Goal: Task Accomplishment & Management: Manage account settings

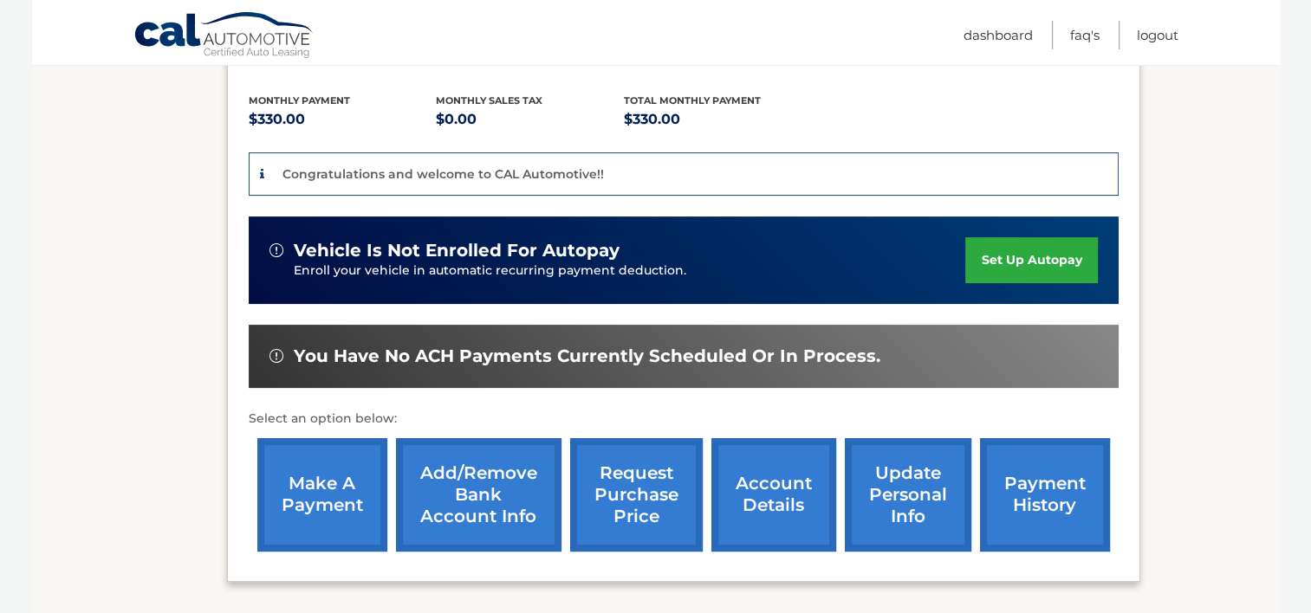
scroll to position [416, 0]
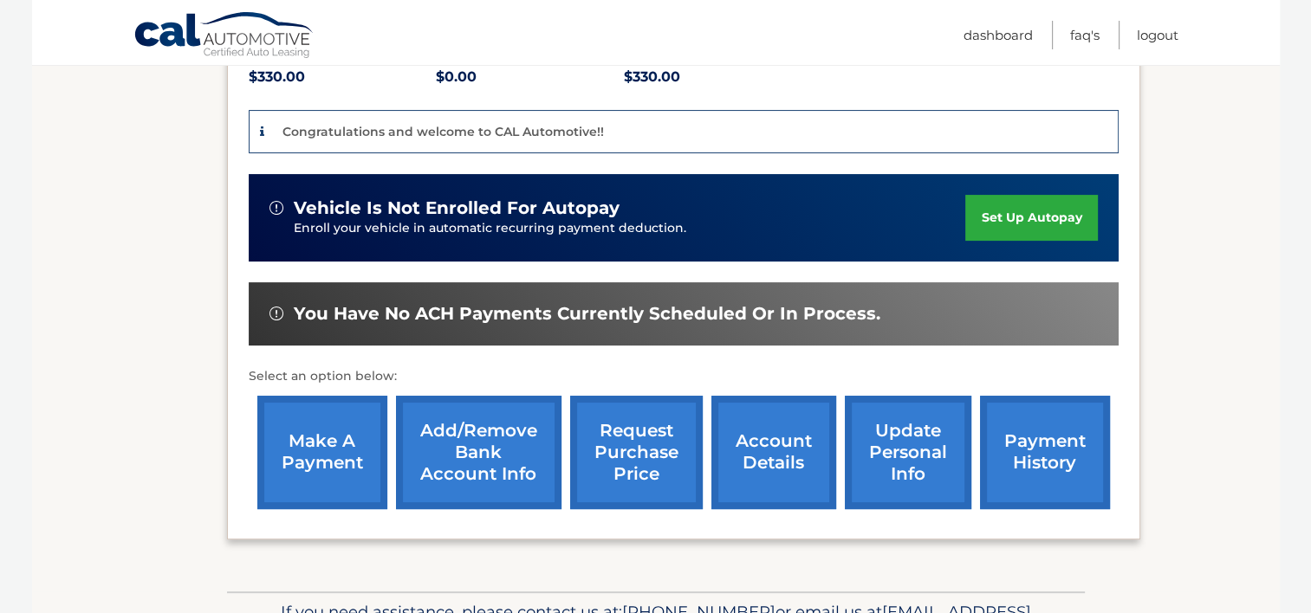
click at [463, 413] on link "Add/Remove bank account info" at bounding box center [478, 452] width 165 height 113
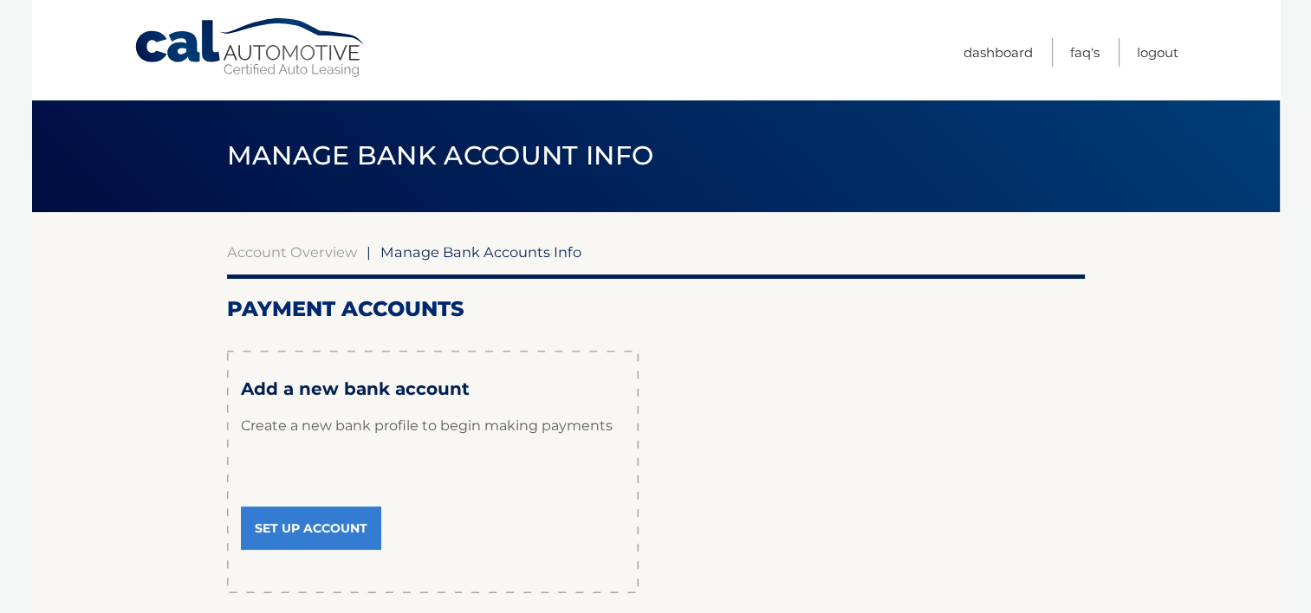
click at [321, 529] on link "Set Up Account" at bounding box center [311, 528] width 140 height 43
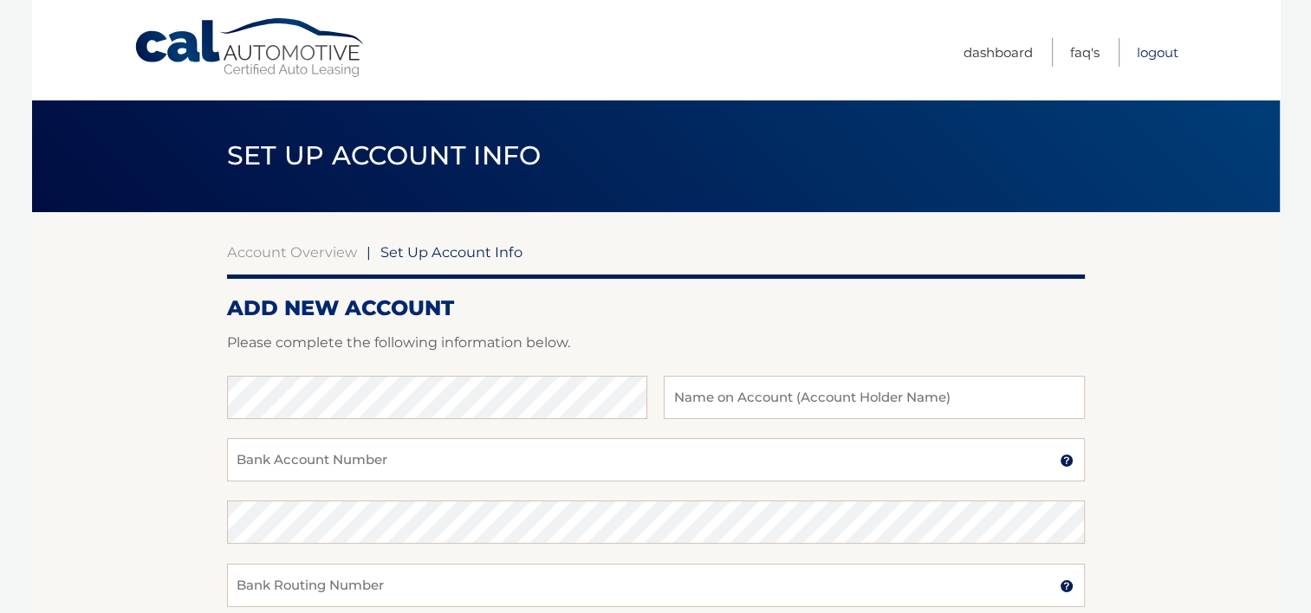
click at [1150, 52] on link "Logout" at bounding box center [1158, 52] width 42 height 29
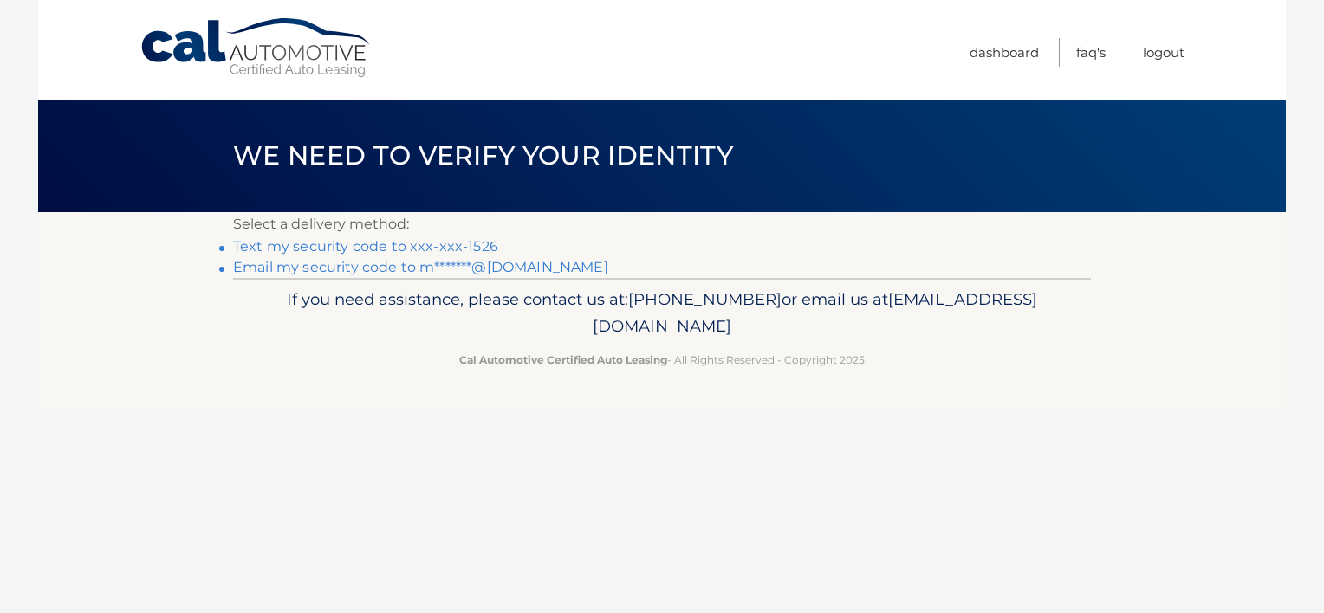
click at [400, 249] on link "Text my security code to xxx-xxx-1526" at bounding box center [365, 246] width 265 height 16
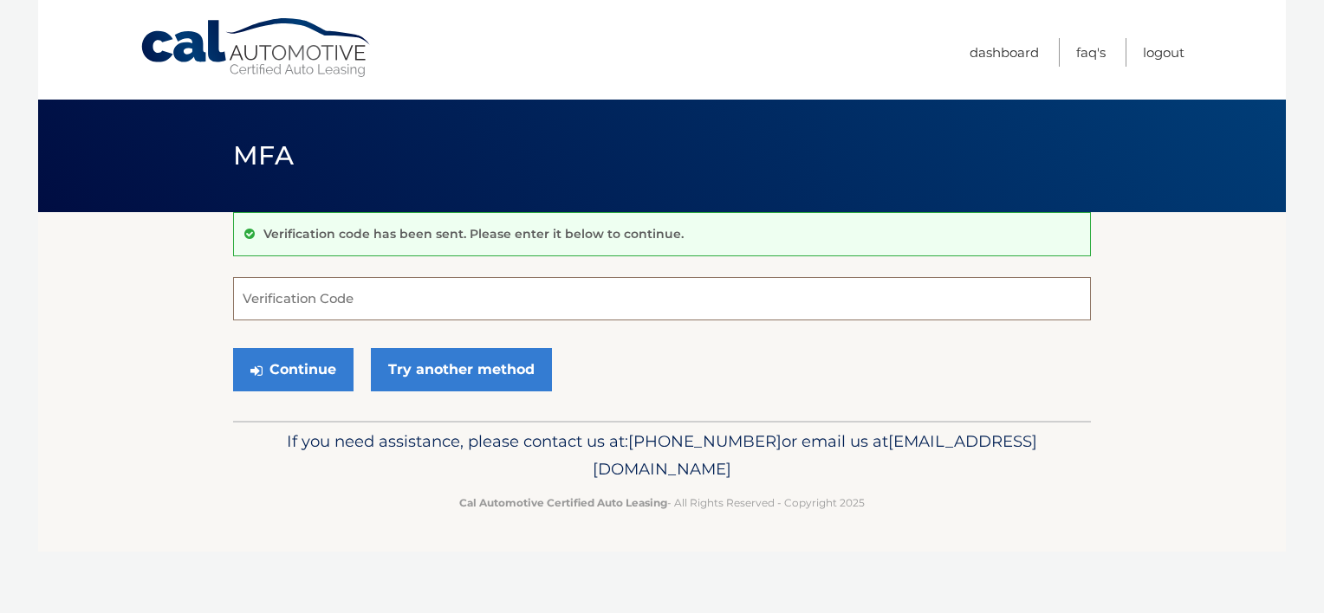
click at [386, 296] on input "Verification Code" at bounding box center [662, 298] width 858 height 43
type input "837214"
click at [319, 367] on button "Continue" at bounding box center [293, 369] width 120 height 43
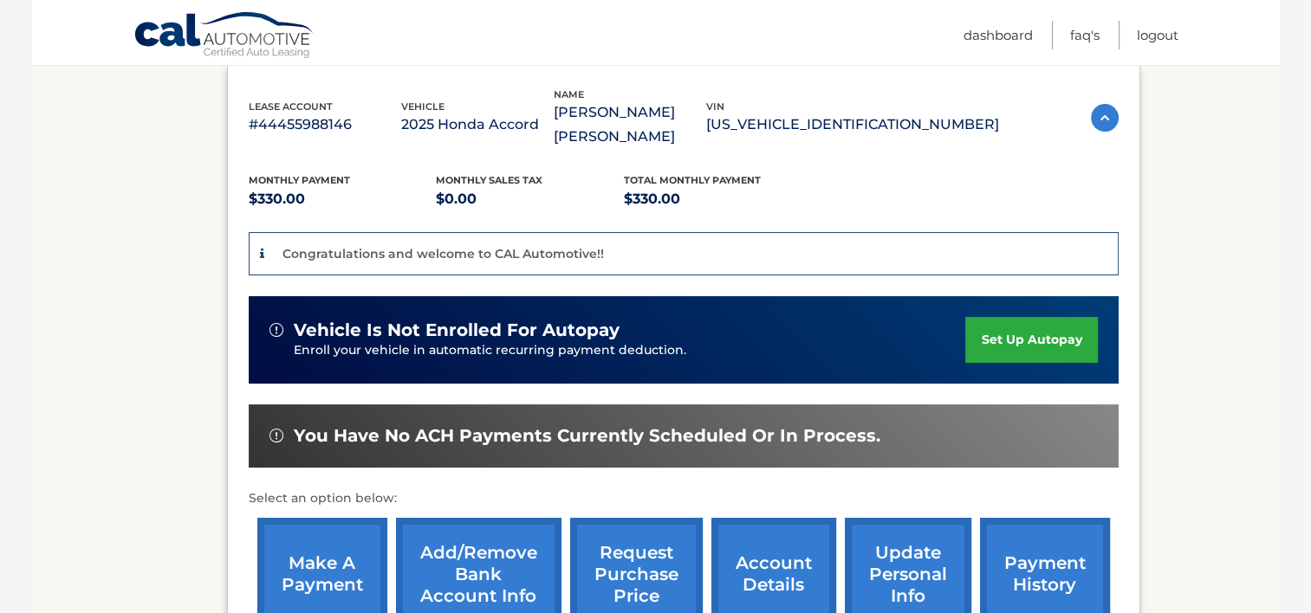
scroll to position [498, 0]
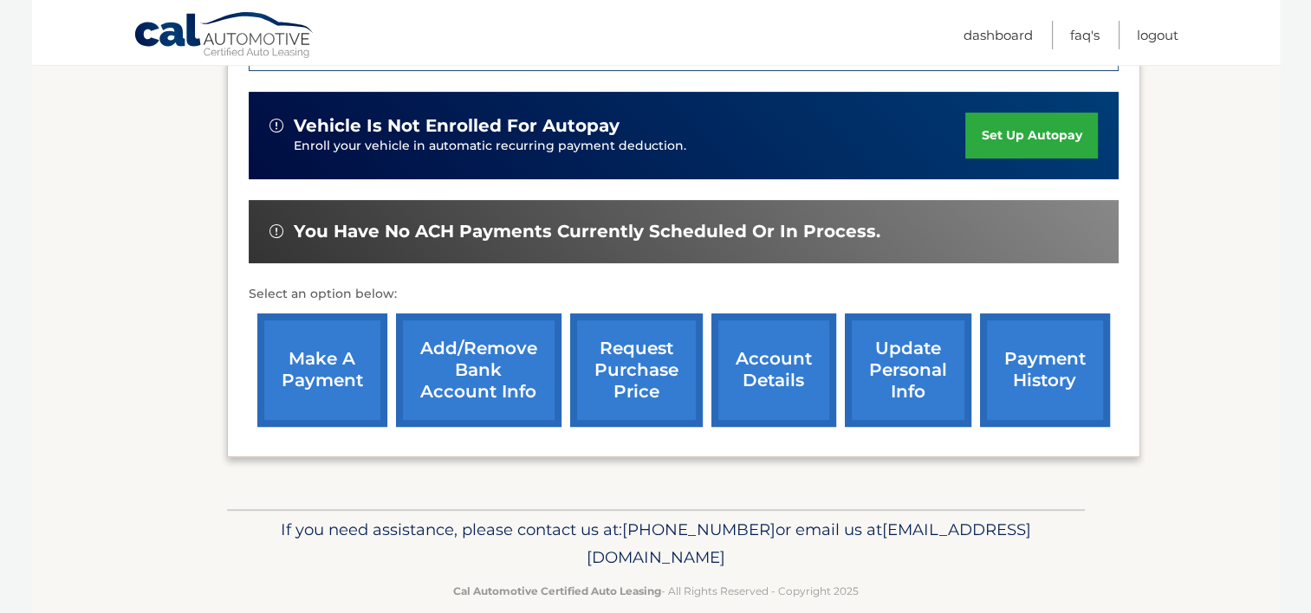
click at [1250, 281] on section "You are registered for this site, but you haven't enrolled in online payments. …" at bounding box center [655, 111] width 1247 height 795
click at [464, 347] on link "Add/Remove bank account info" at bounding box center [478, 370] width 165 height 113
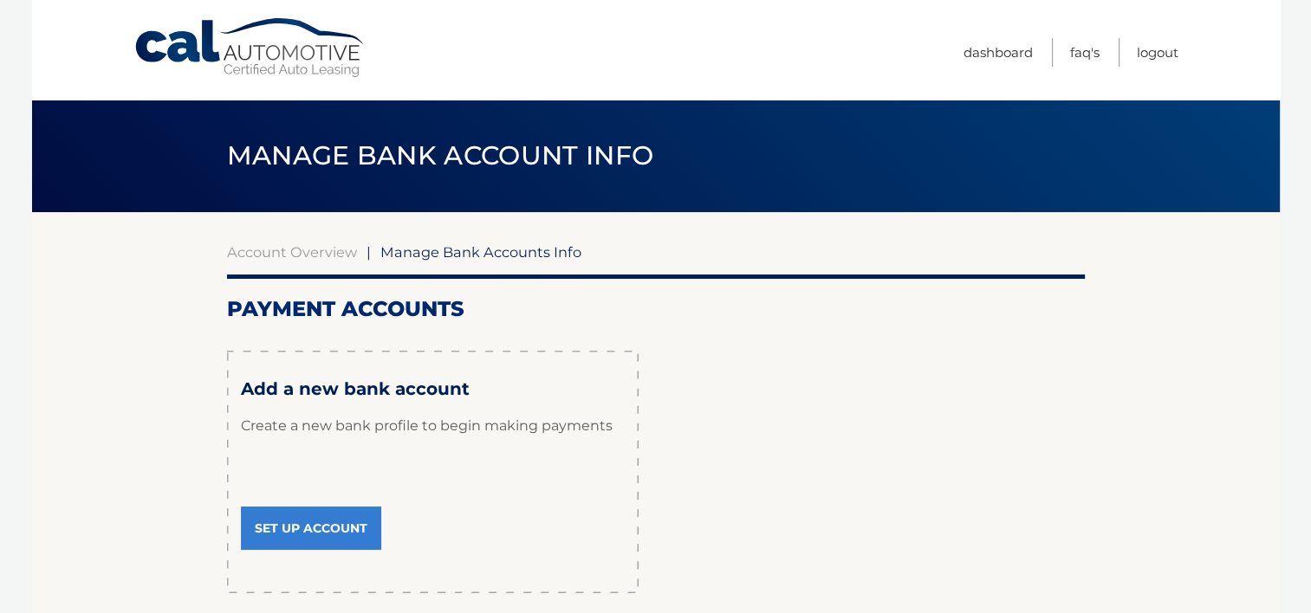
click at [338, 524] on link "Set Up Account" at bounding box center [311, 528] width 140 height 43
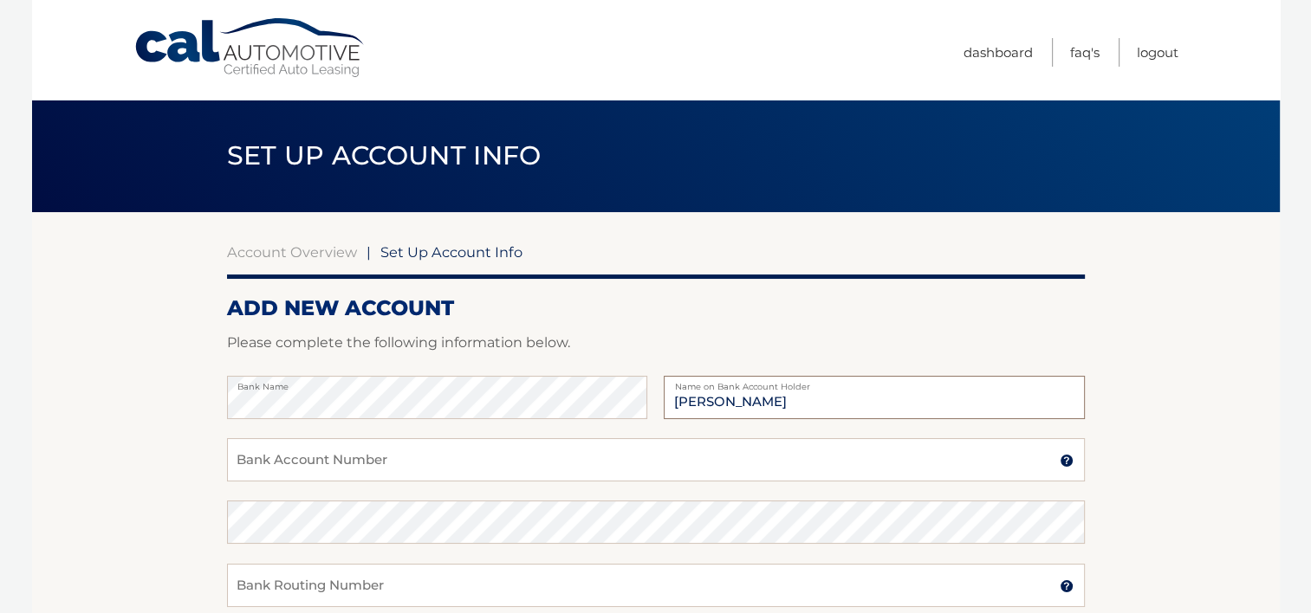
type input "[PERSON_NAME]"
click at [282, 453] on input "Bank Account Number" at bounding box center [656, 459] width 858 height 43
type input "0009976677139"
click at [267, 586] on input "Bank Routing Number" at bounding box center [656, 585] width 858 height 43
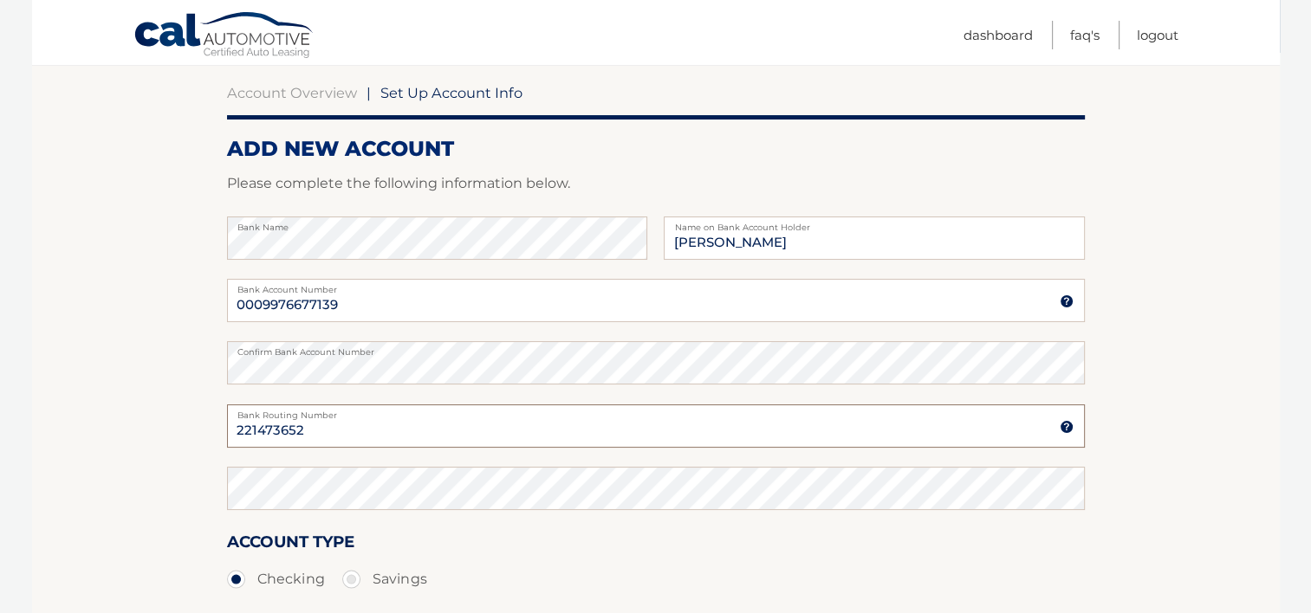
scroll to position [173, 0]
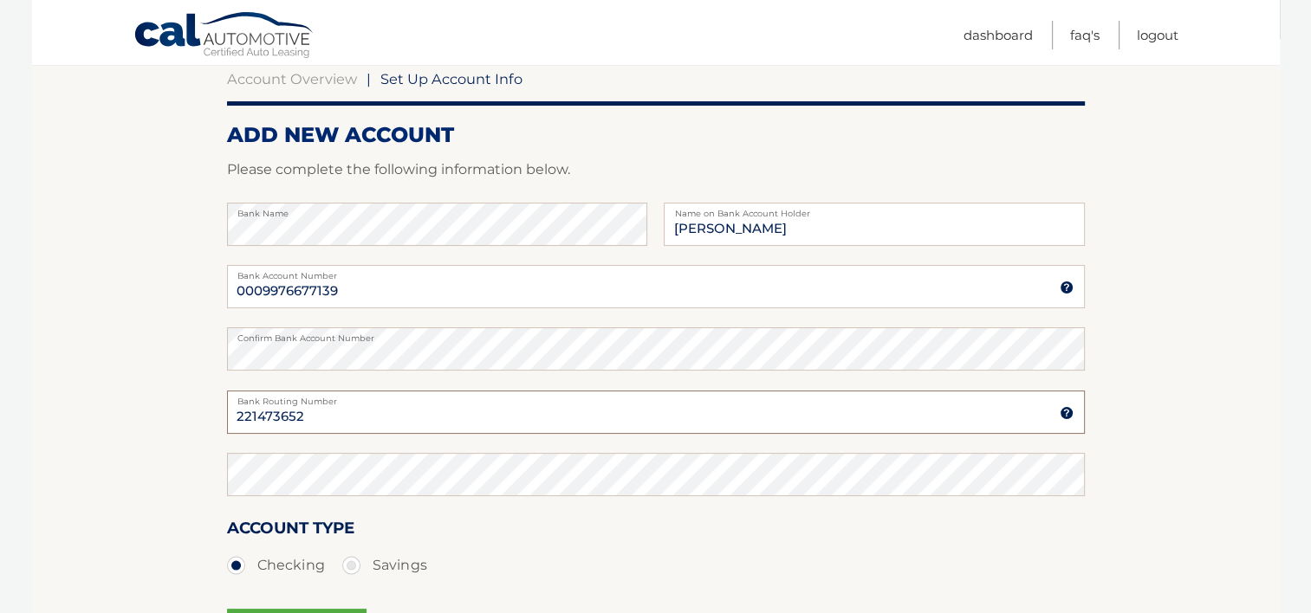
type input "221473652"
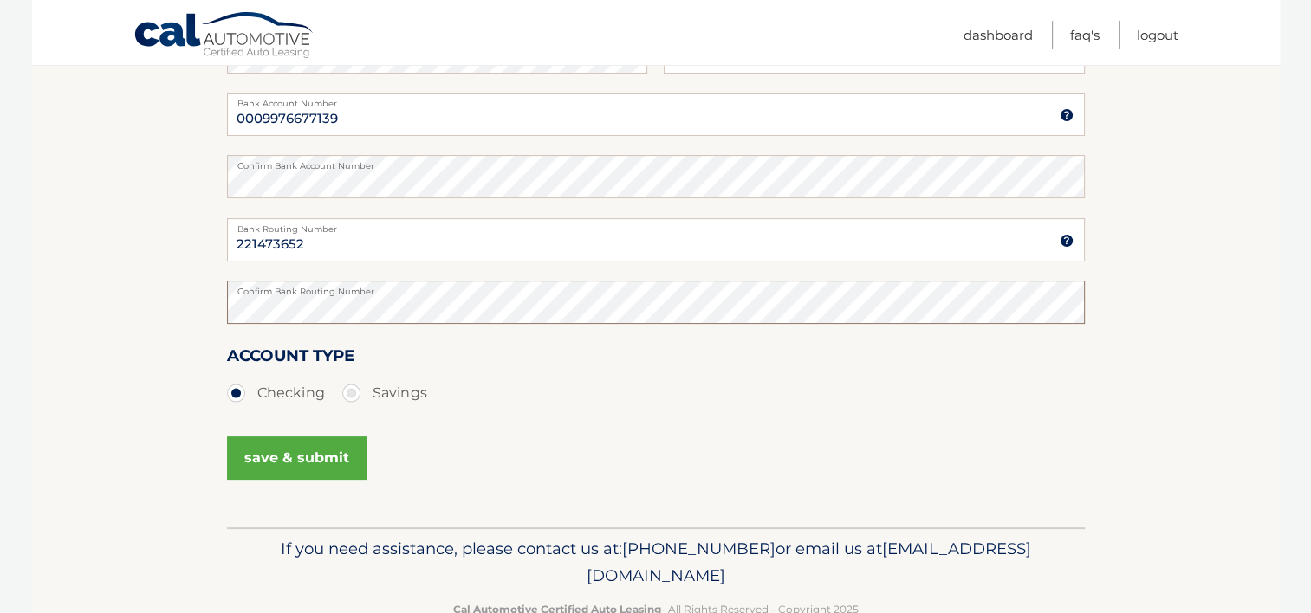
scroll to position [347, 0]
click at [300, 452] on button "save & submit" at bounding box center [296, 457] width 139 height 43
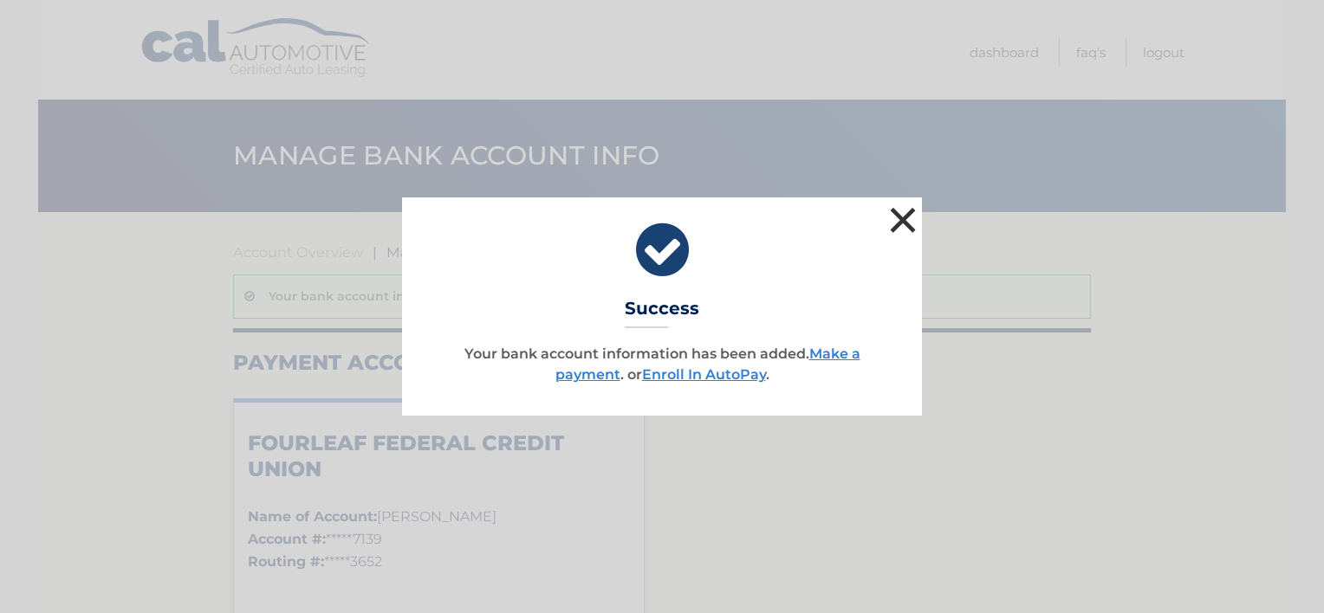
click at [896, 213] on button "×" at bounding box center [902, 220] width 35 height 35
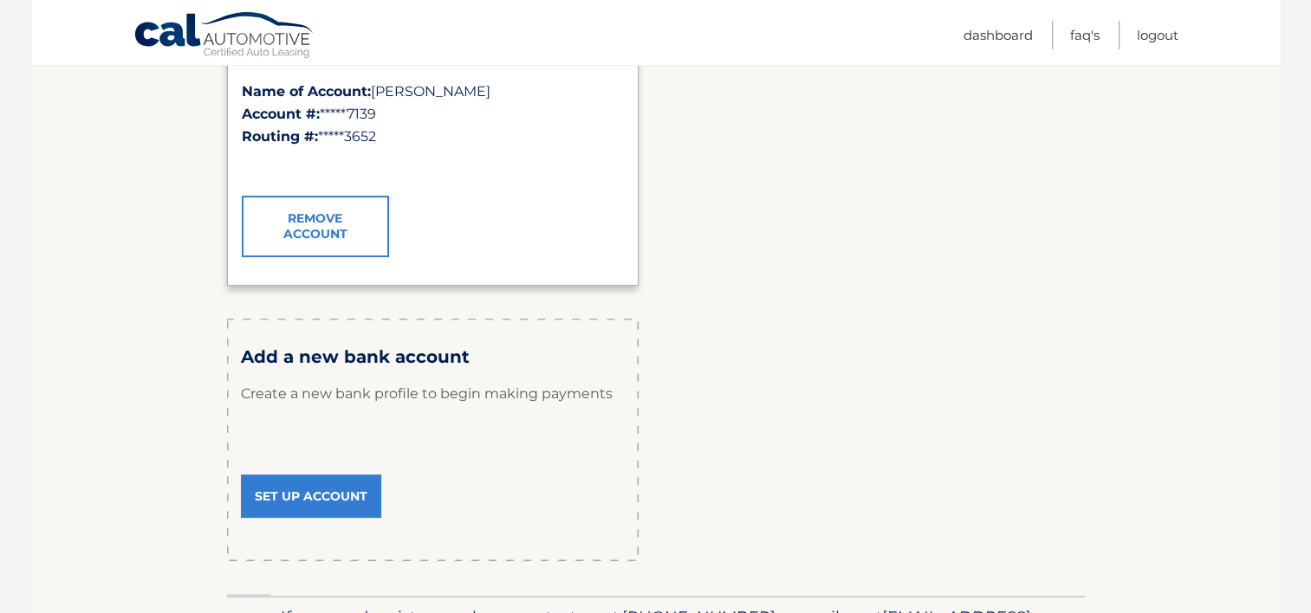
scroll to position [450, 0]
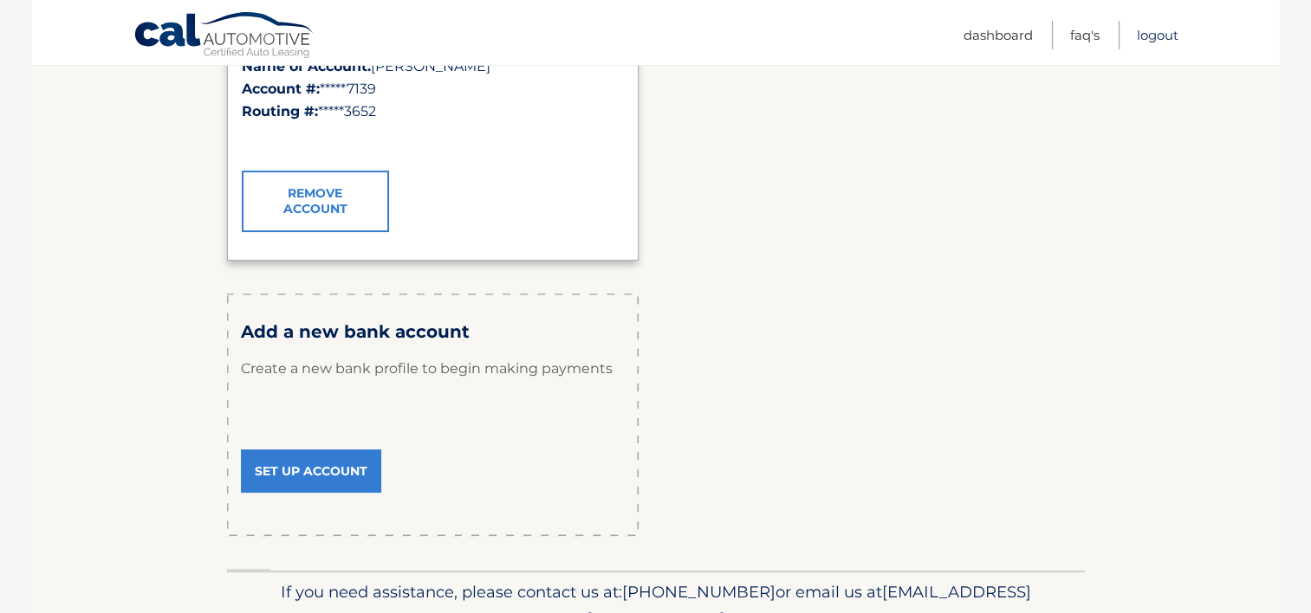
click at [1163, 32] on link "Logout" at bounding box center [1158, 35] width 42 height 29
